Goal: Task Accomplishment & Management: Use online tool/utility

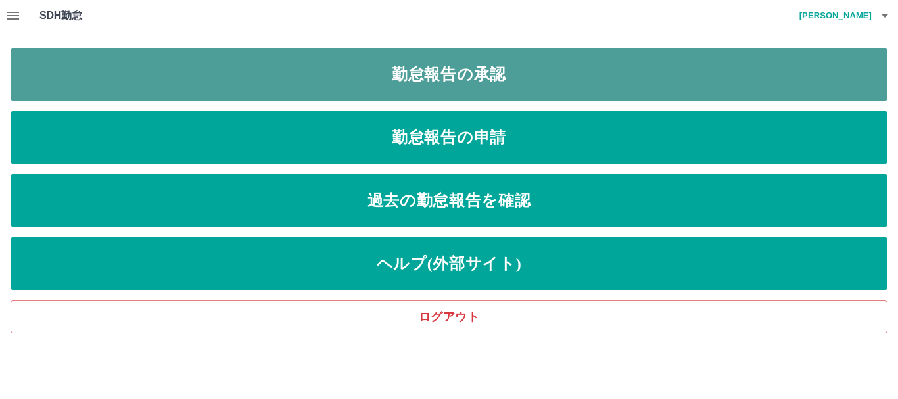
click at [378, 72] on link "勤怠報告の承認" at bounding box center [449, 74] width 877 height 53
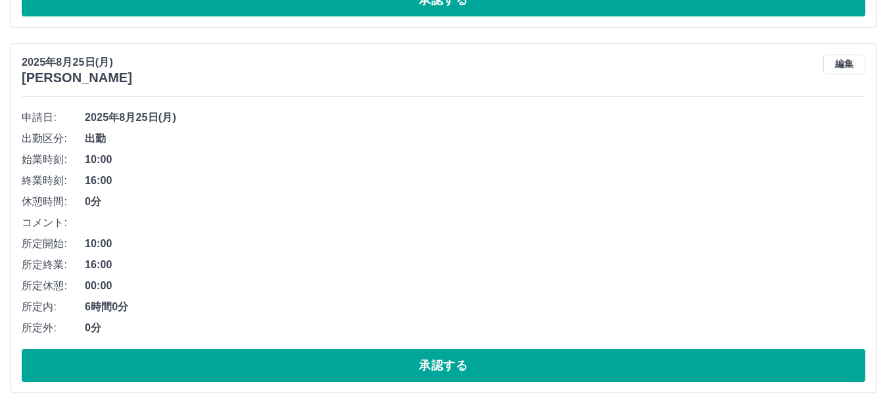
scroll to position [1938, 0]
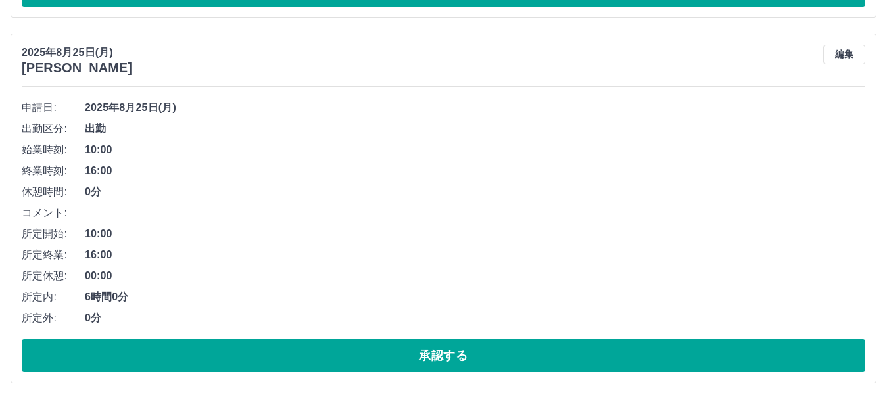
click at [585, 335] on div "申請日: [DATE] 出勤区分: 出勤 始業時刻: 10:00 終業時刻: 16:00 休憩時間: 0分 コメント: 所定開始: 10:00 所定終業: 1…" at bounding box center [443, 234] width 843 height 275
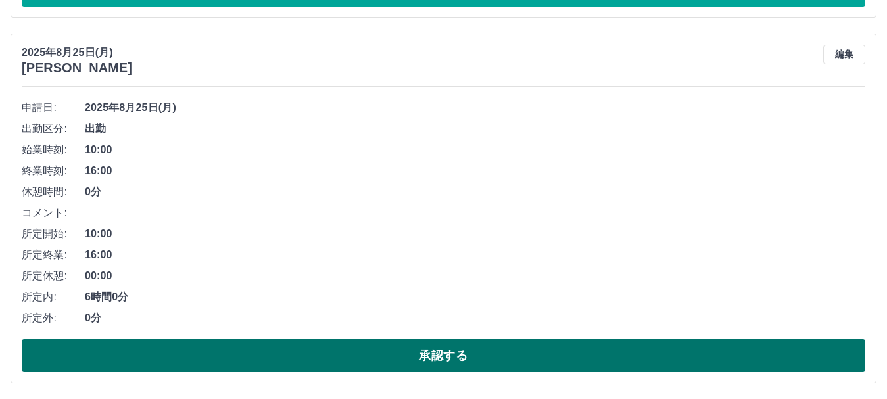
click at [585, 356] on button "承認する" at bounding box center [443, 355] width 843 height 33
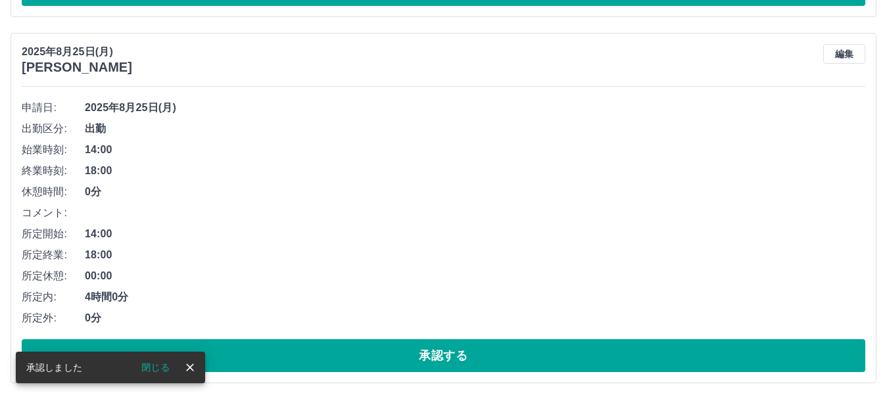
scroll to position [1573, 0]
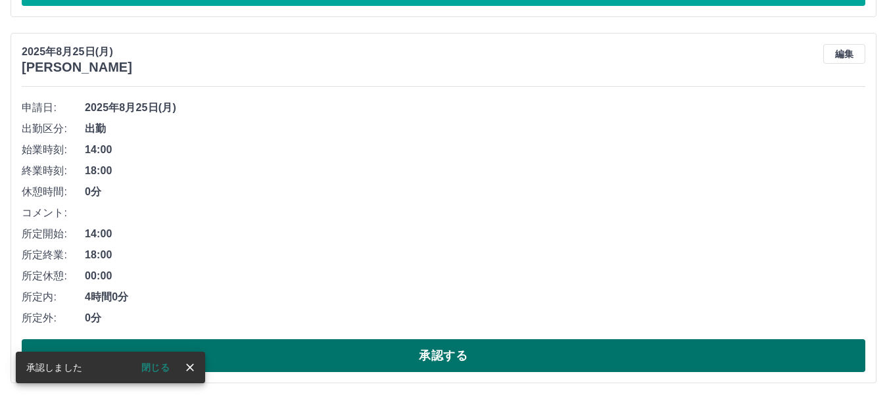
click at [603, 346] on button "承認する" at bounding box center [443, 355] width 843 height 33
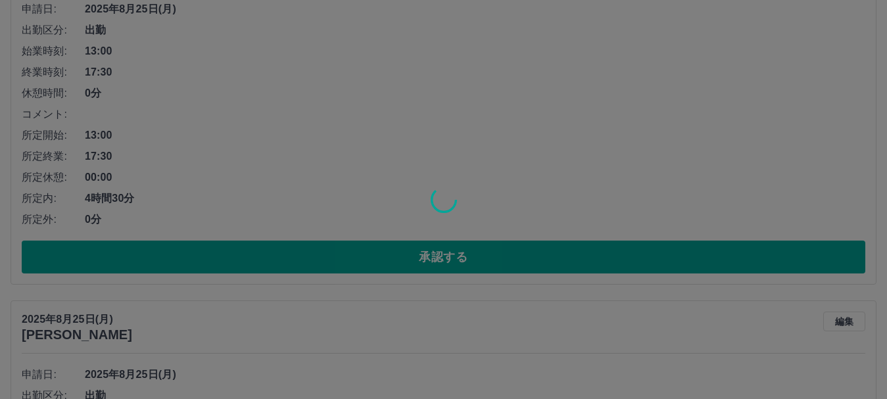
scroll to position [916, 0]
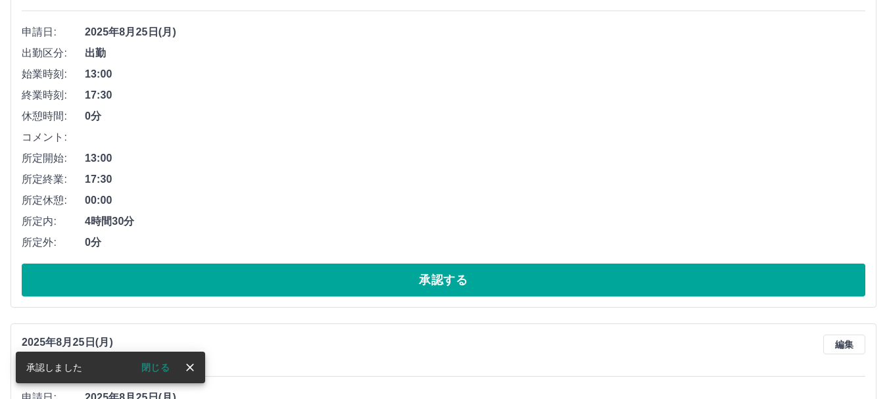
click at [665, 285] on button "承認する" at bounding box center [443, 280] width 843 height 33
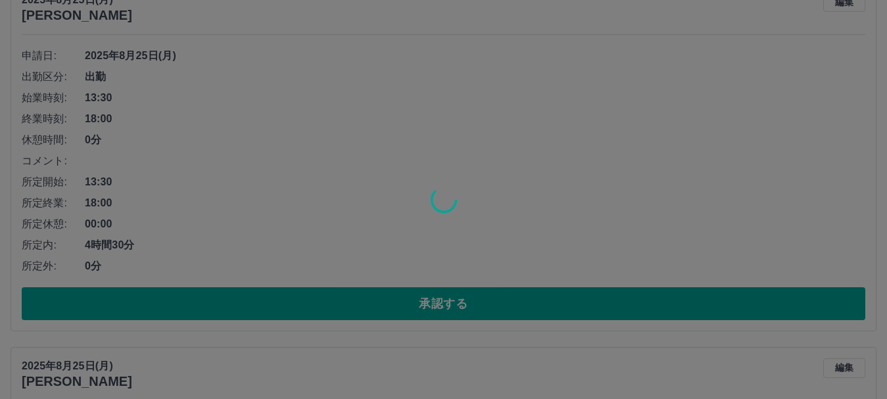
scroll to position [521, 0]
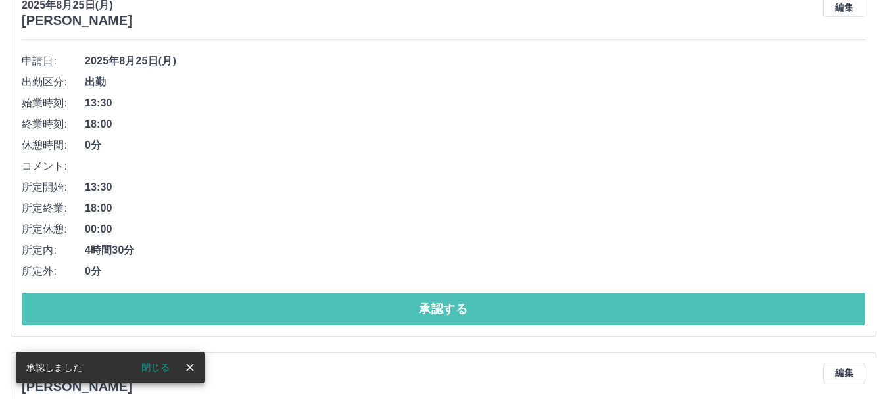
click at [663, 305] on button "承認する" at bounding box center [443, 309] width 843 height 33
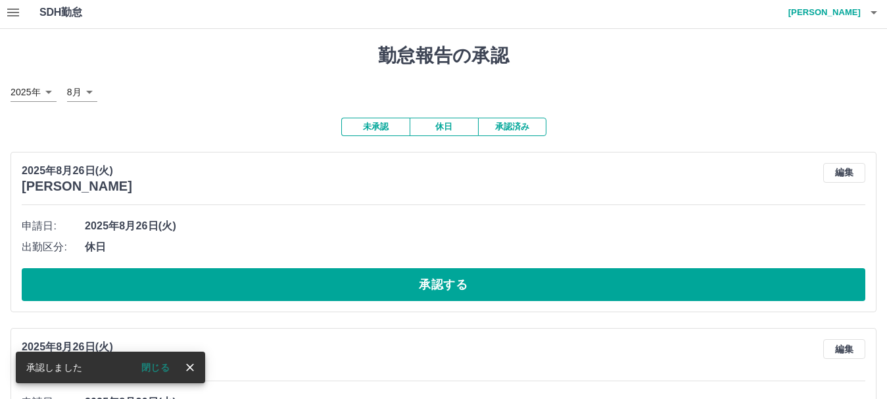
scroll to position [0, 0]
